Goal: Information Seeking & Learning: Learn about a topic

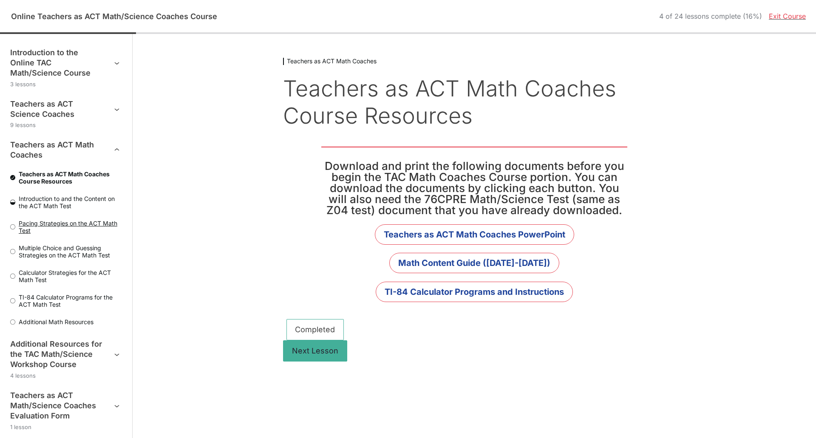
click at [67, 224] on span "Pacing Strategies on the ACT Math Test" at bounding box center [68, 227] width 107 height 14
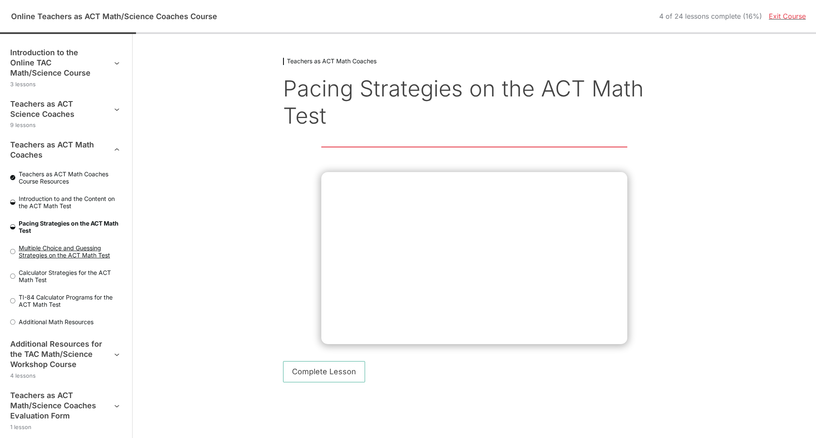
click at [70, 255] on span "Multiple Choice and Guessing Strategies on the ACT Math Test" at bounding box center [68, 251] width 107 height 14
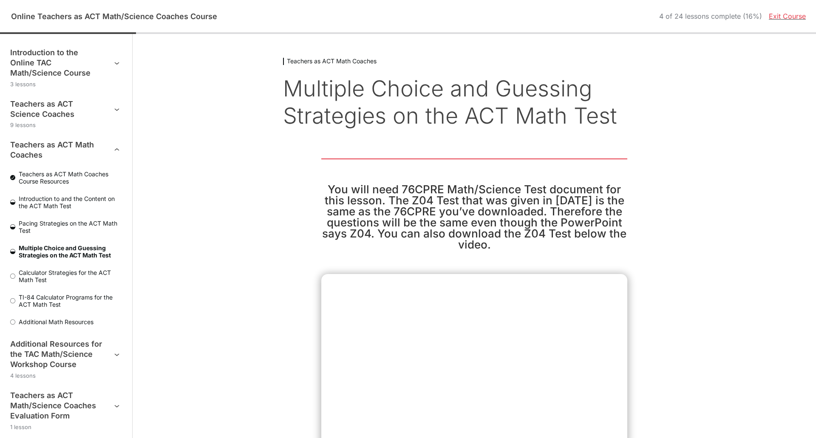
scroll to position [110, 0]
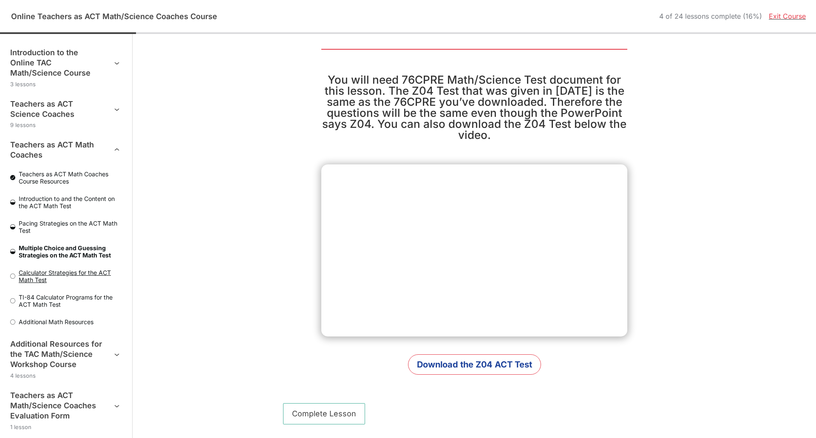
click at [78, 276] on span "Calculator Strategies for the ACT Math Test" at bounding box center [68, 276] width 107 height 14
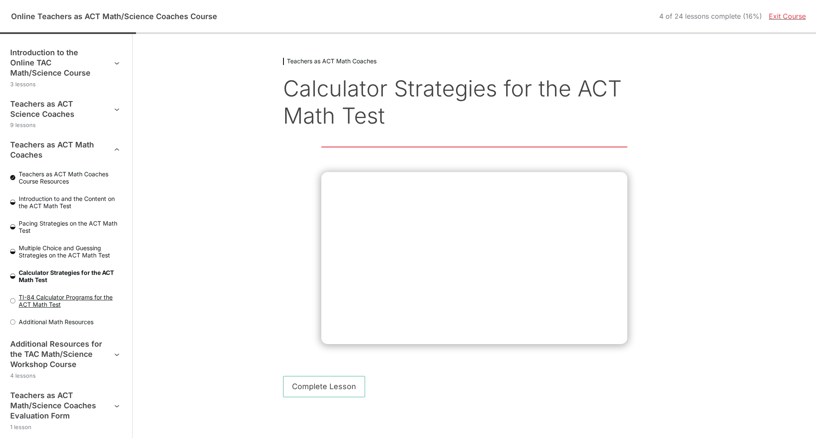
scroll to position [10, 0]
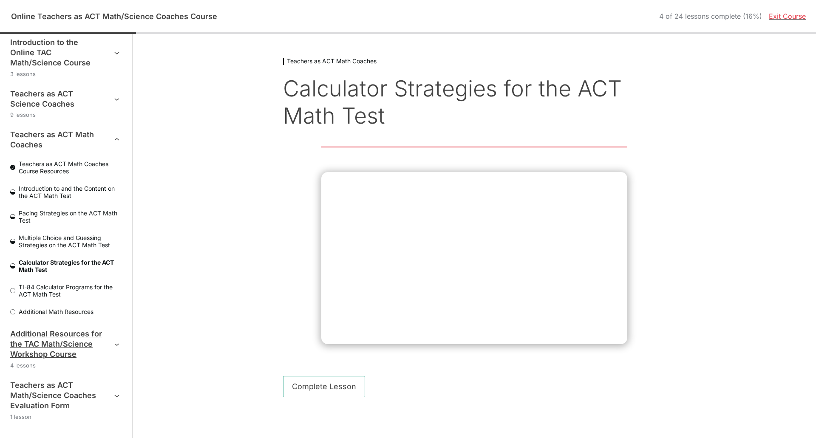
click at [75, 335] on h3 "Additional Resources for the TAC Math/Science Workshop Course" at bounding box center [56, 344] width 93 height 31
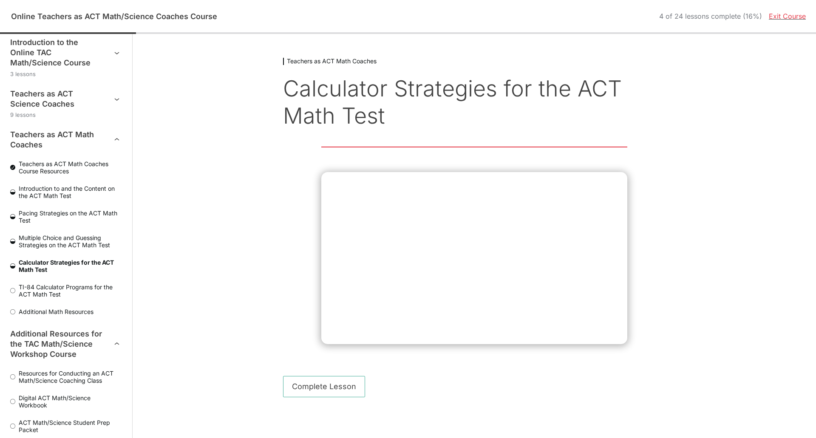
scroll to position [102, 0]
